Goal: Task Accomplishment & Management: Complete application form

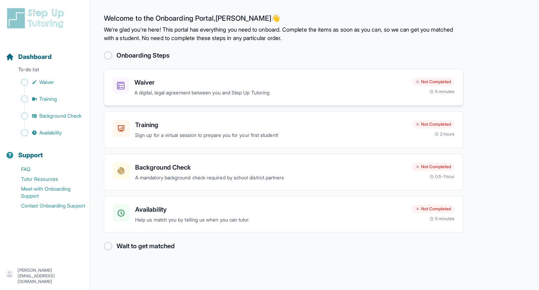
click at [229, 99] on div "Waiver A digital, legal agreement between you and Step Up Tutoring Not Complete…" at bounding box center [283, 87] width 359 height 37
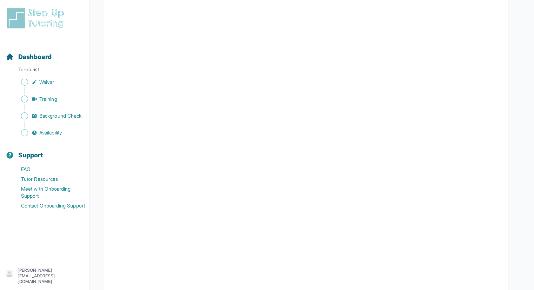
scroll to position [1135, 0]
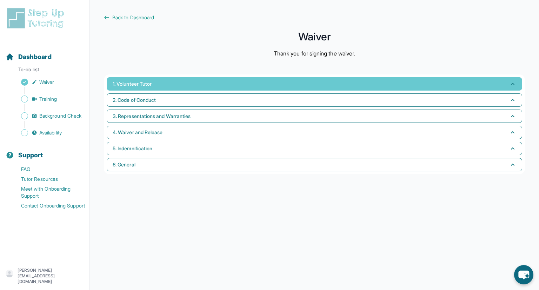
click at [182, 82] on button "1. Volunteer Tutor" at bounding box center [314, 83] width 415 height 13
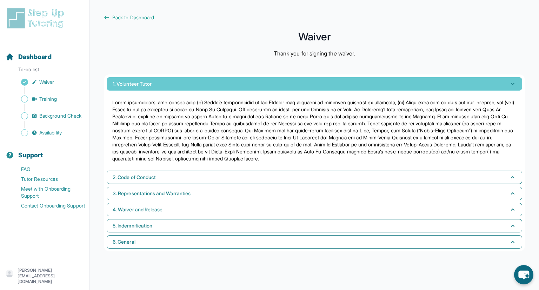
click at [182, 82] on button "1. Volunteer Tutor" at bounding box center [314, 83] width 415 height 13
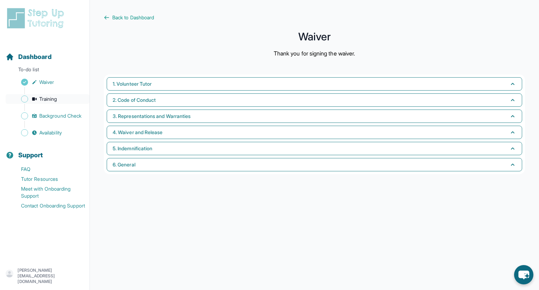
click at [26, 100] on span "Sidebar" at bounding box center [24, 98] width 7 height 7
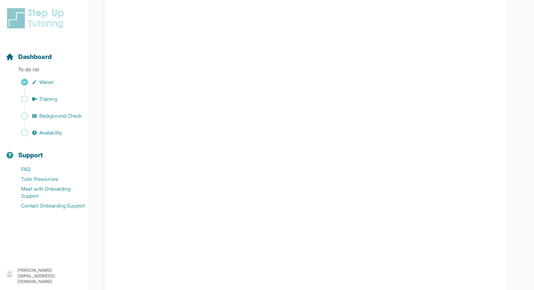
scroll to position [141, 0]
click at [25, 115] on span "Sidebar" at bounding box center [24, 115] width 7 height 7
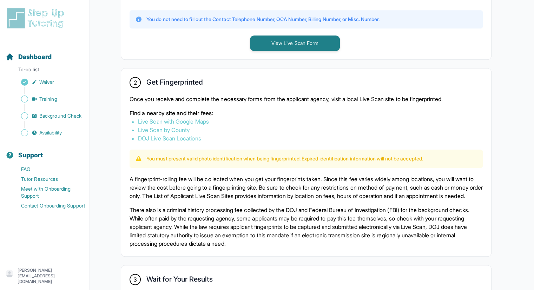
scroll to position [466, 0]
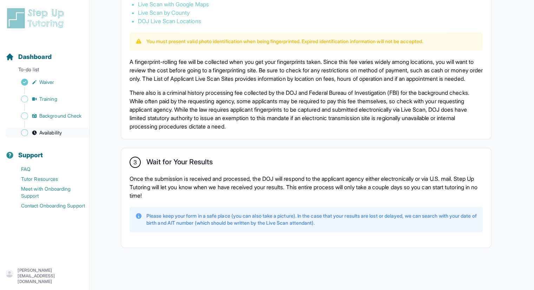
click at [26, 135] on span "Sidebar" at bounding box center [24, 132] width 7 height 7
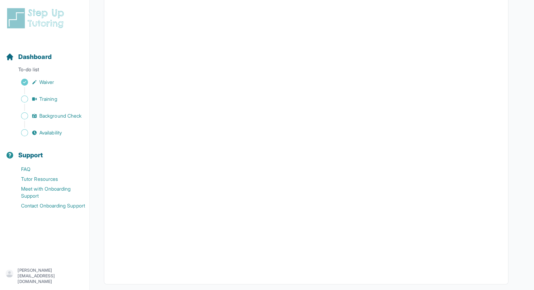
scroll to position [96, 0]
click at [48, 94] on link "Training" at bounding box center [48, 99] width 84 height 10
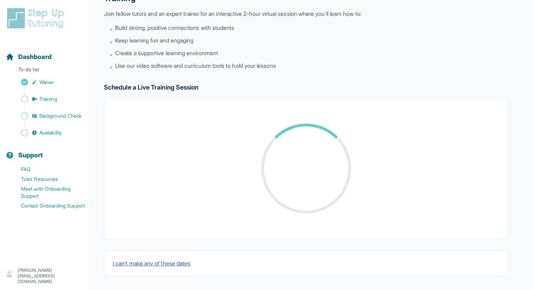
scroll to position [96, 0]
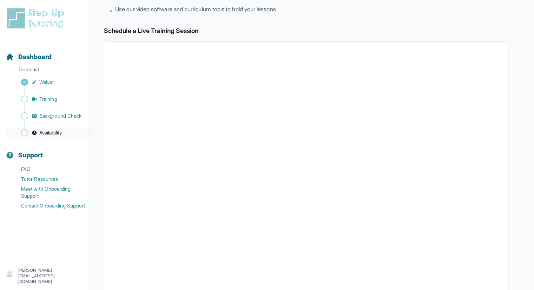
click at [40, 131] on span "Availability" at bounding box center [50, 132] width 22 height 7
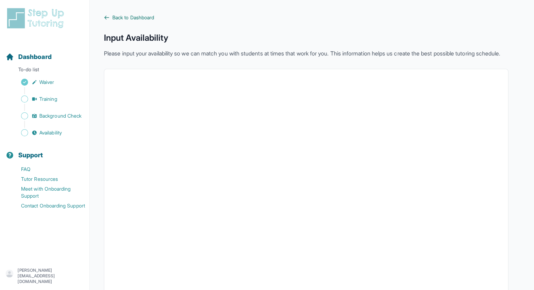
click at [145, 14] on span "Back to Dashboard" at bounding box center [133, 17] width 42 height 7
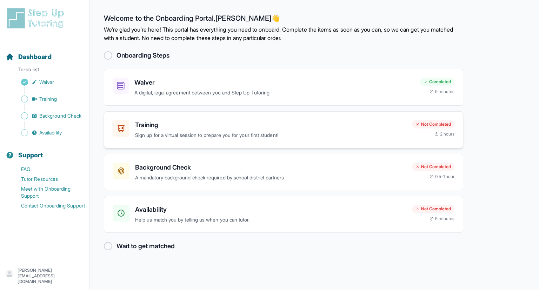
click at [210, 128] on h3 "Training" at bounding box center [270, 125] width 271 height 10
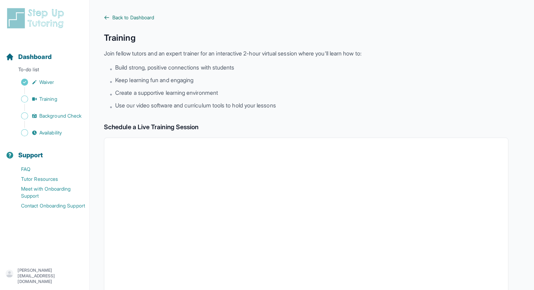
click at [132, 16] on span "Back to Dashboard" at bounding box center [133, 17] width 42 height 7
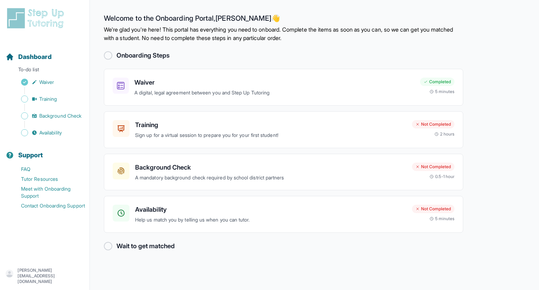
click at [112, 250] on div "Wait to get matched" at bounding box center [283, 246] width 359 height 10
click at [111, 240] on div "Onboarding Steps Waiver A digital, legal agreement between you and Step Up Tuto…" at bounding box center [283, 151] width 359 height 200
click at [267, 154] on div "Background Check A mandatory background check required by school district partn…" at bounding box center [283, 172] width 359 height 37
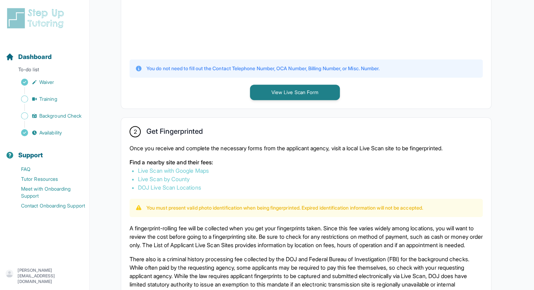
scroll to position [282, 0]
